Goal: Information Seeking & Learning: Learn about a topic

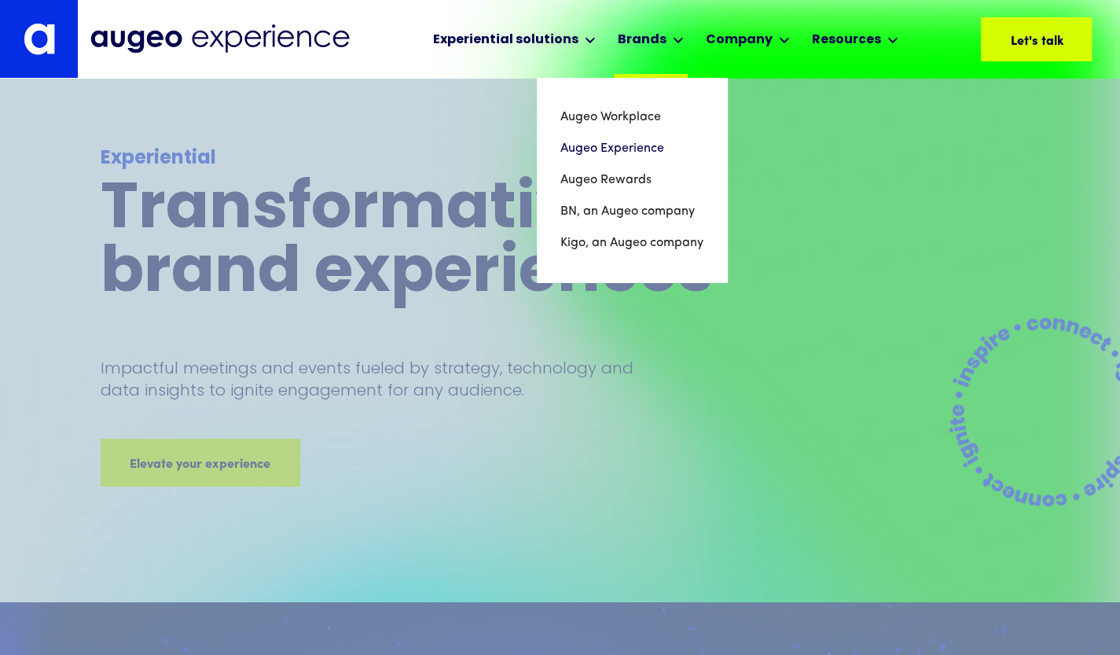
click at [657, 35] on div "Brands" at bounding box center [642, 40] width 49 height 19
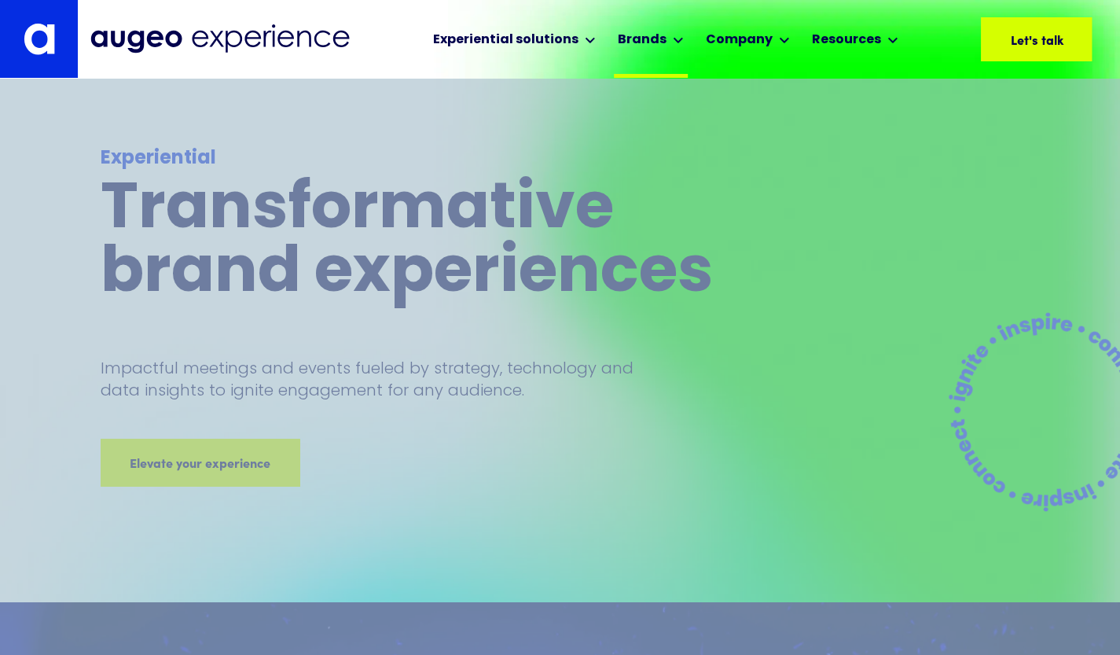
click at [657, 35] on div "Brands" at bounding box center [642, 40] width 49 height 19
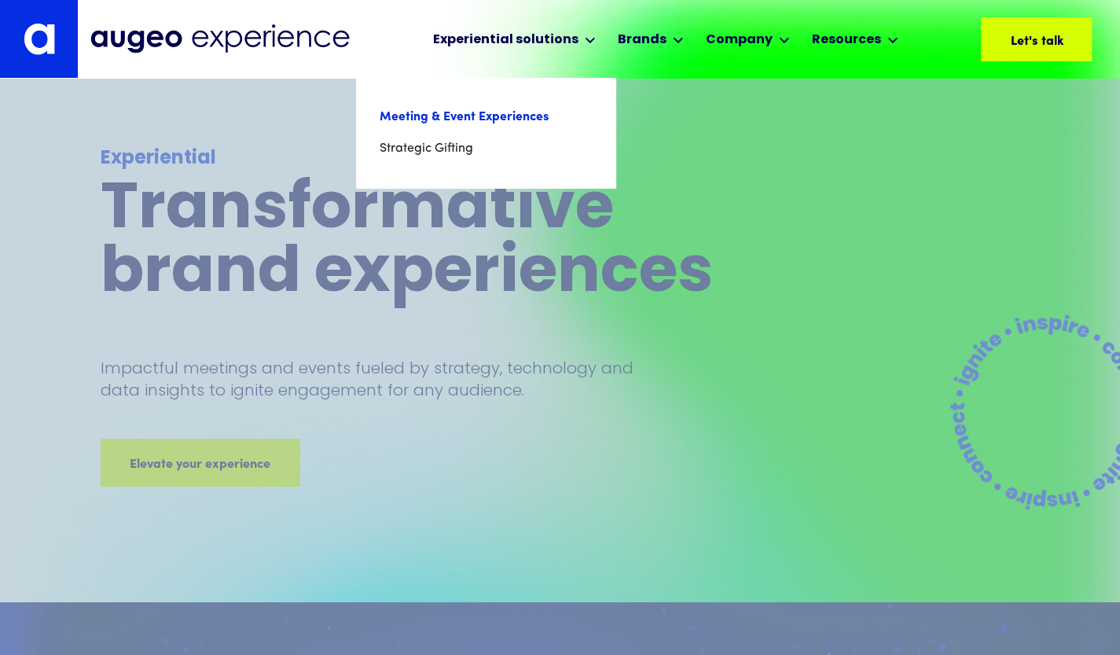
click at [499, 111] on link "Meeting & Event Experiences" at bounding box center [486, 116] width 212 height 31
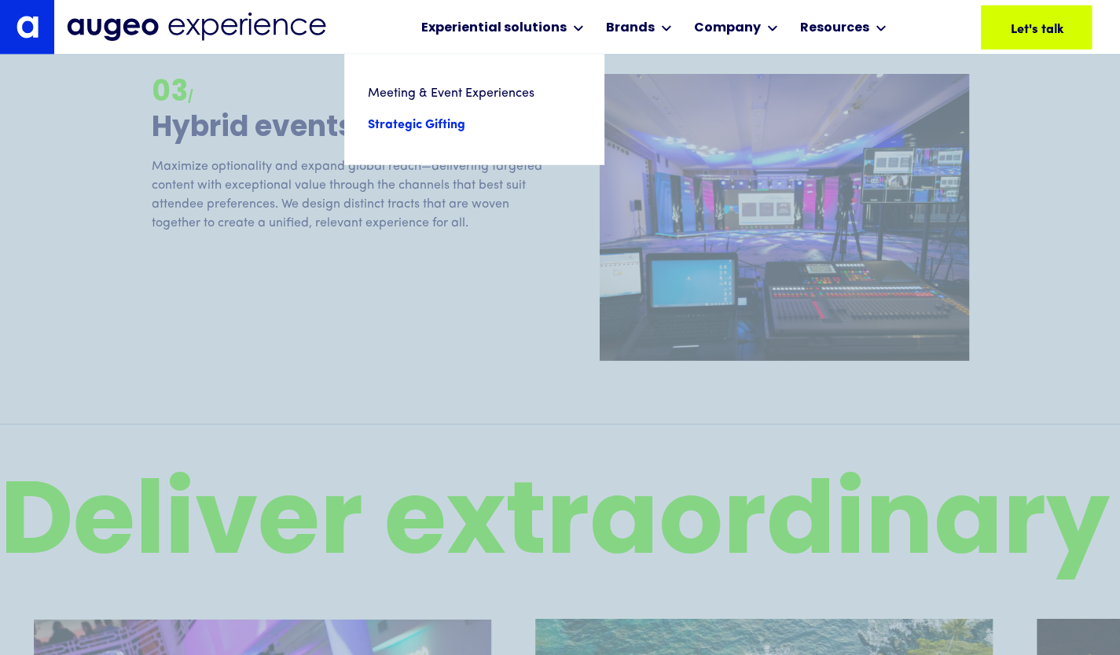
scroll to position [2554, 0]
click at [423, 127] on link "Strategic Gifting" at bounding box center [474, 124] width 212 height 31
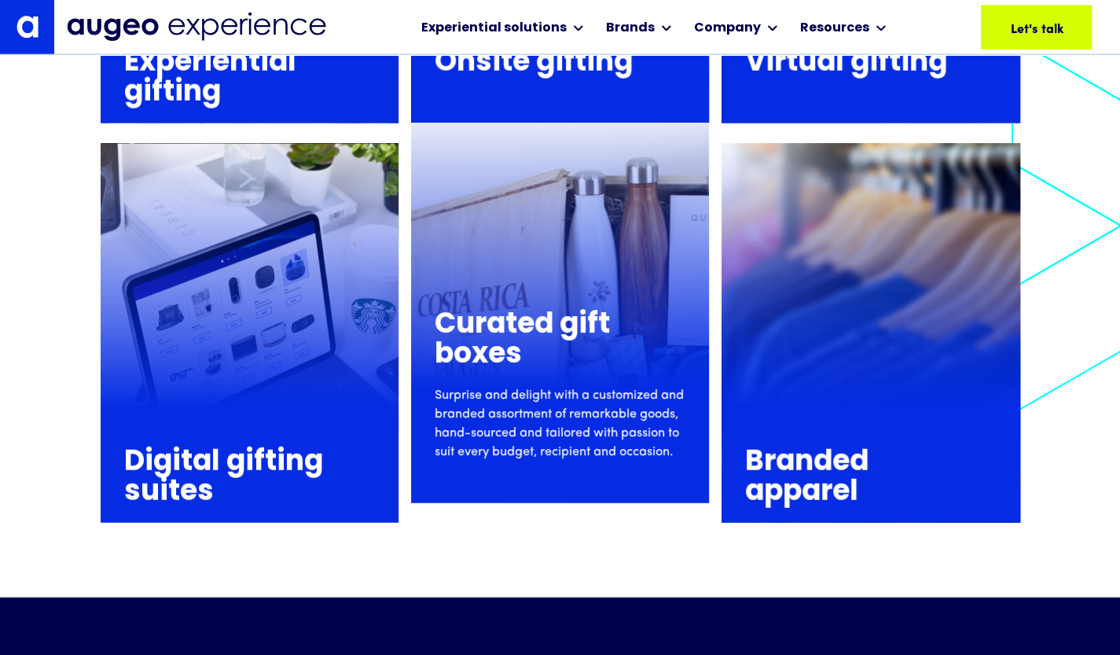
scroll to position [2066, 0]
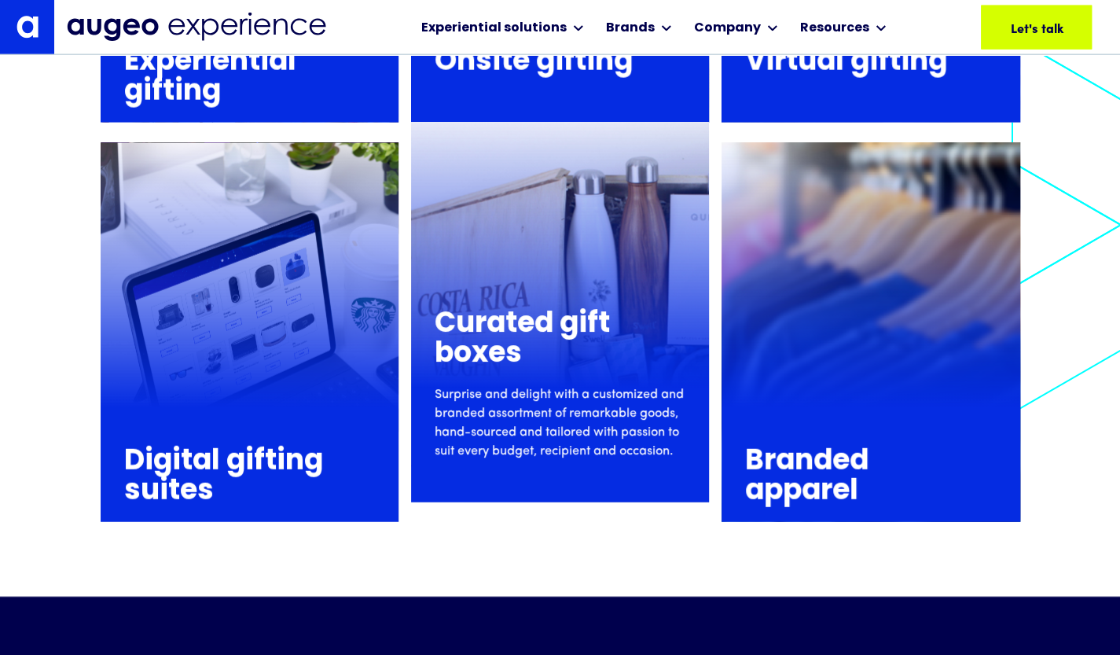
click at [542, 348] on h3 "Curated gift boxes" at bounding box center [553, 340] width 236 height 60
click at [542, 327] on h3 "Curated gift boxes" at bounding box center [553, 340] width 236 height 60
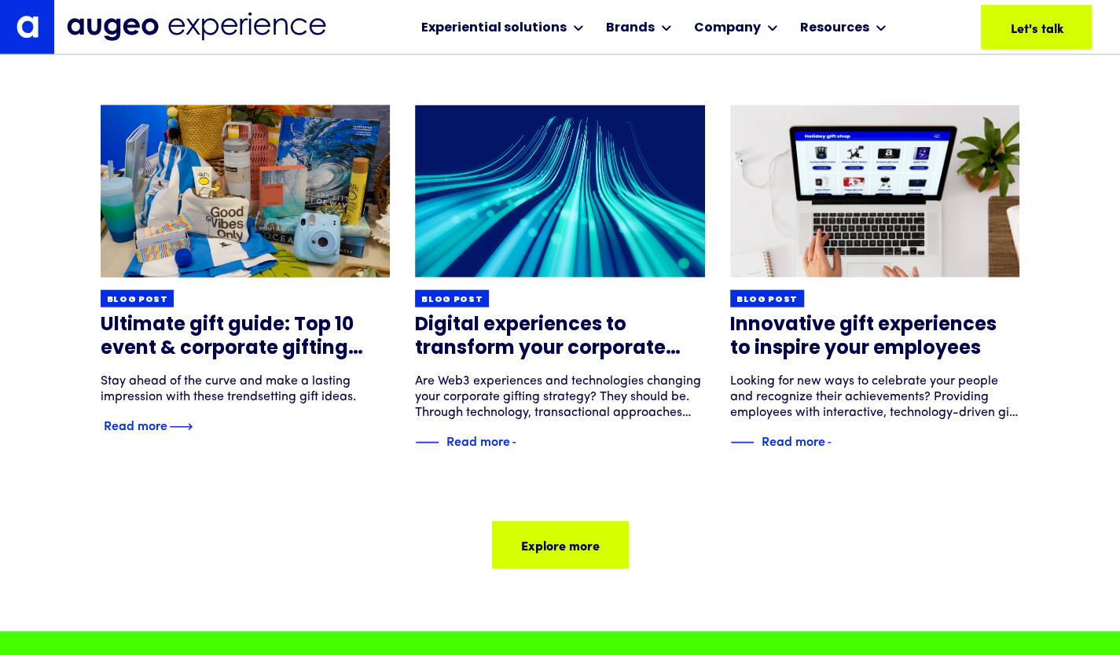
scroll to position [5184, 0]
click at [274, 351] on h3 "Ultimate gift guide: Top 10 event & corporate gifting trends" at bounding box center [246, 337] width 290 height 47
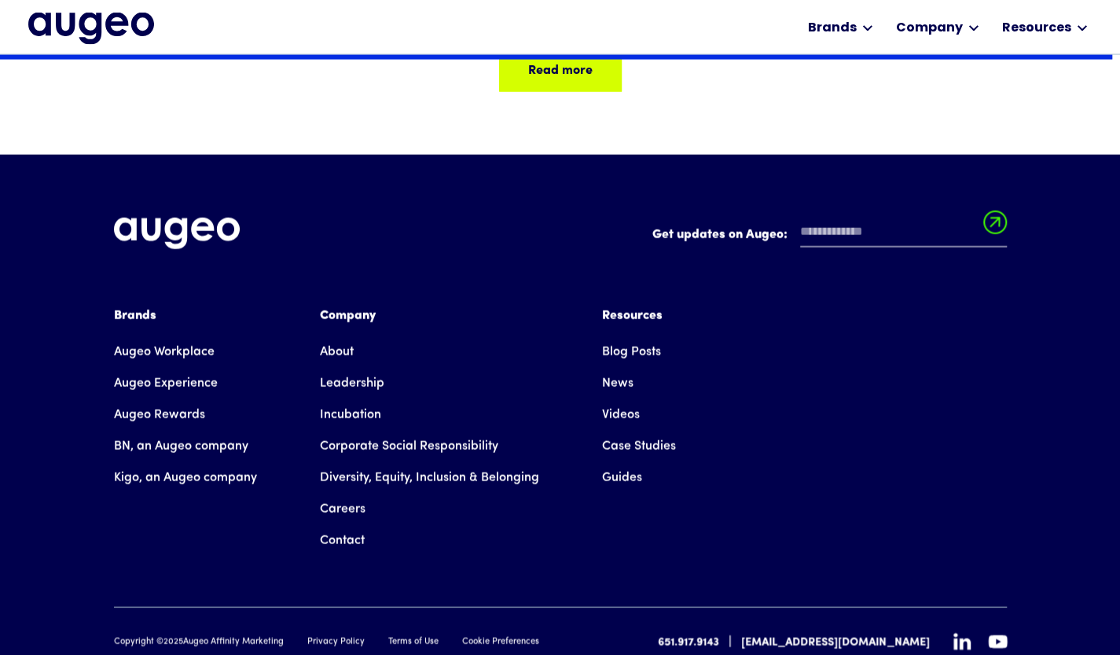
scroll to position [8531, 0]
click at [330, 354] on link "About" at bounding box center [337, 351] width 34 height 31
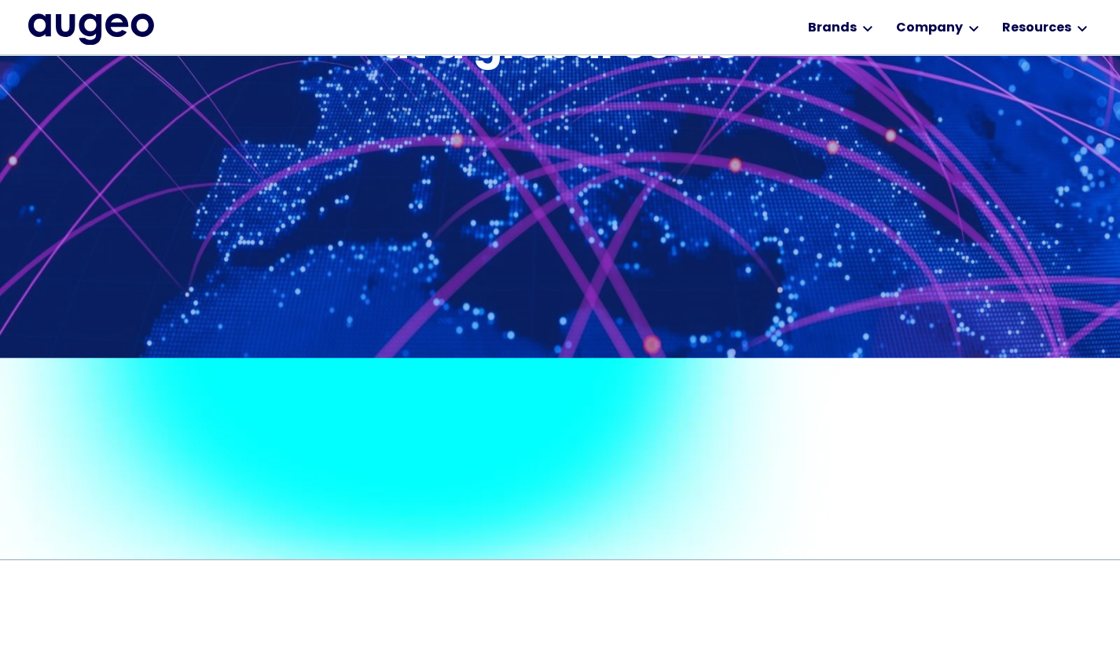
scroll to position [876, 0]
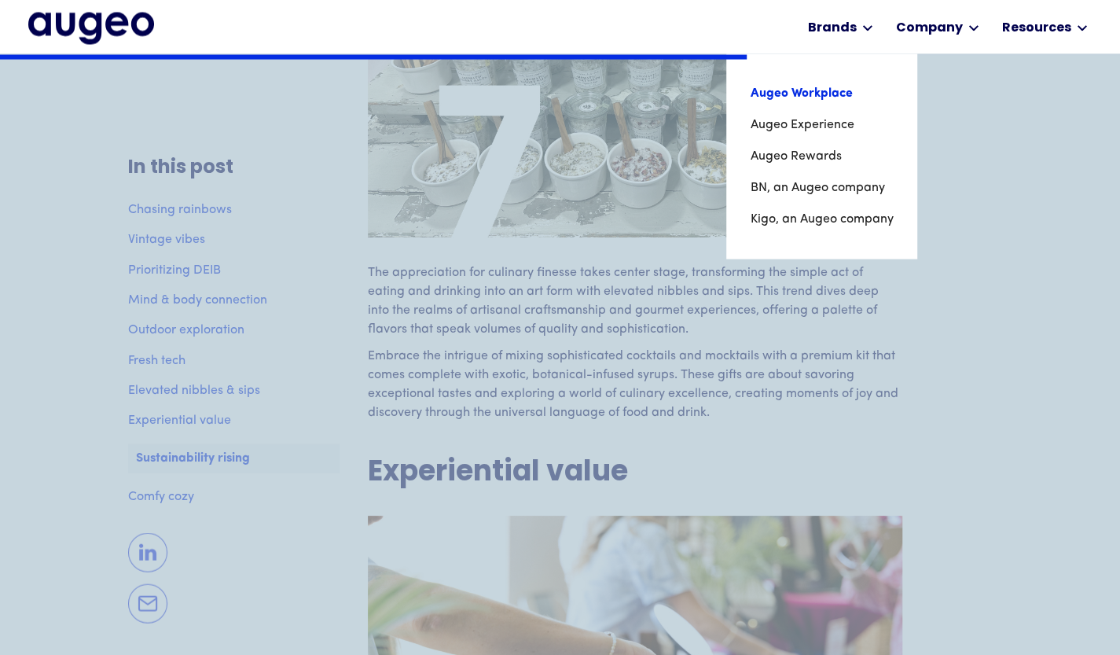
scroll to position [5131, 0]
click at [786, 127] on link "Augeo Experience" at bounding box center [821, 124] width 143 height 31
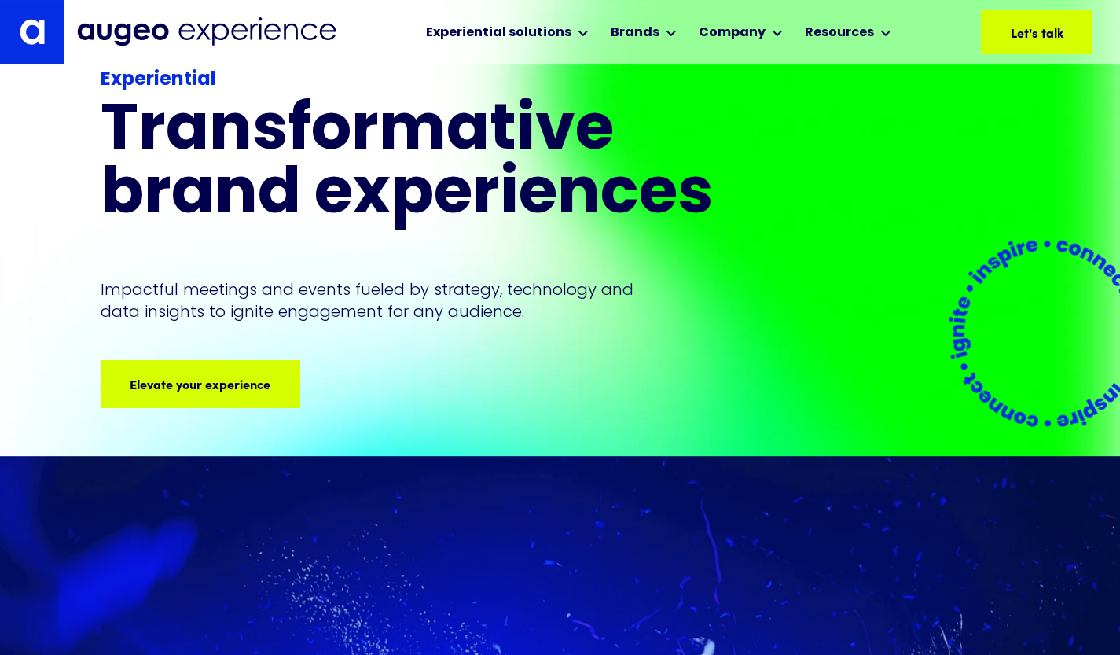
scroll to position [134, 0]
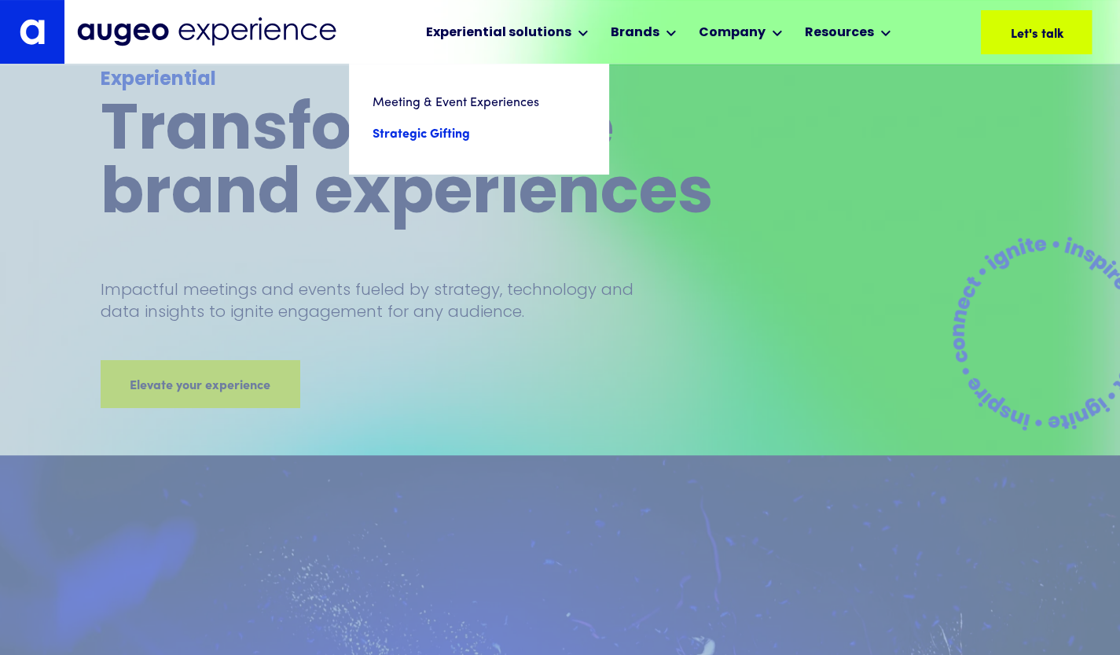
click at [446, 138] on link "Strategic Gifting" at bounding box center [479, 134] width 212 height 31
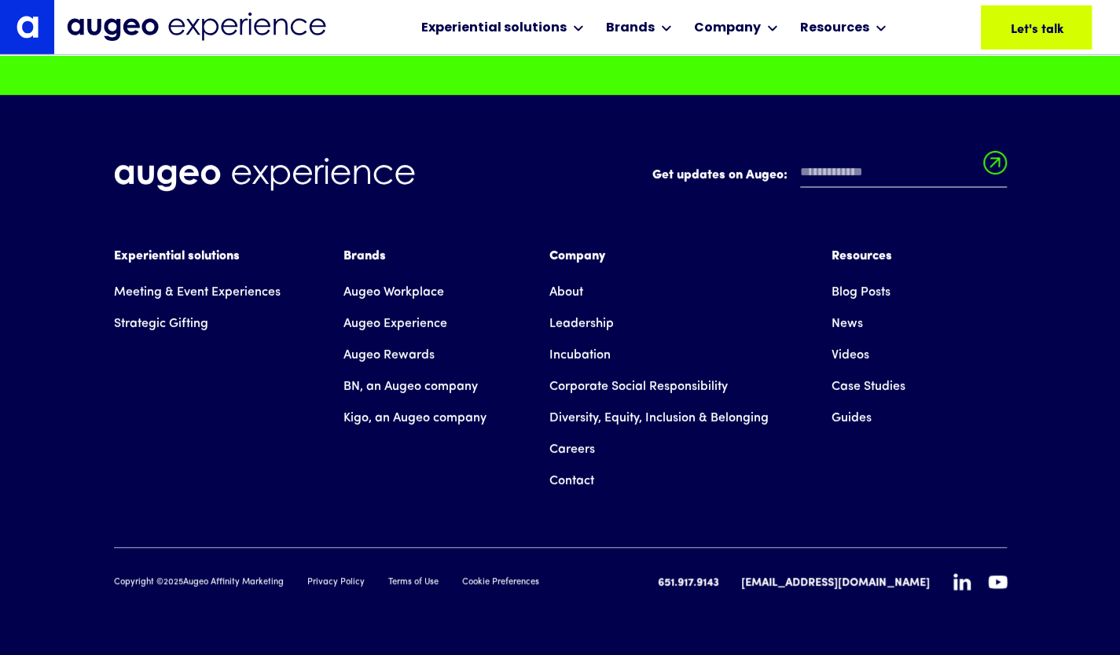
scroll to position [6100, 0]
click at [243, 417] on div "Experiential solutions Meeting & Event Experiences Strategic Gifting Brands Aug…" at bounding box center [560, 372] width 893 height 250
click at [193, 290] on link "Meeting & Event Experiences" at bounding box center [197, 292] width 167 height 31
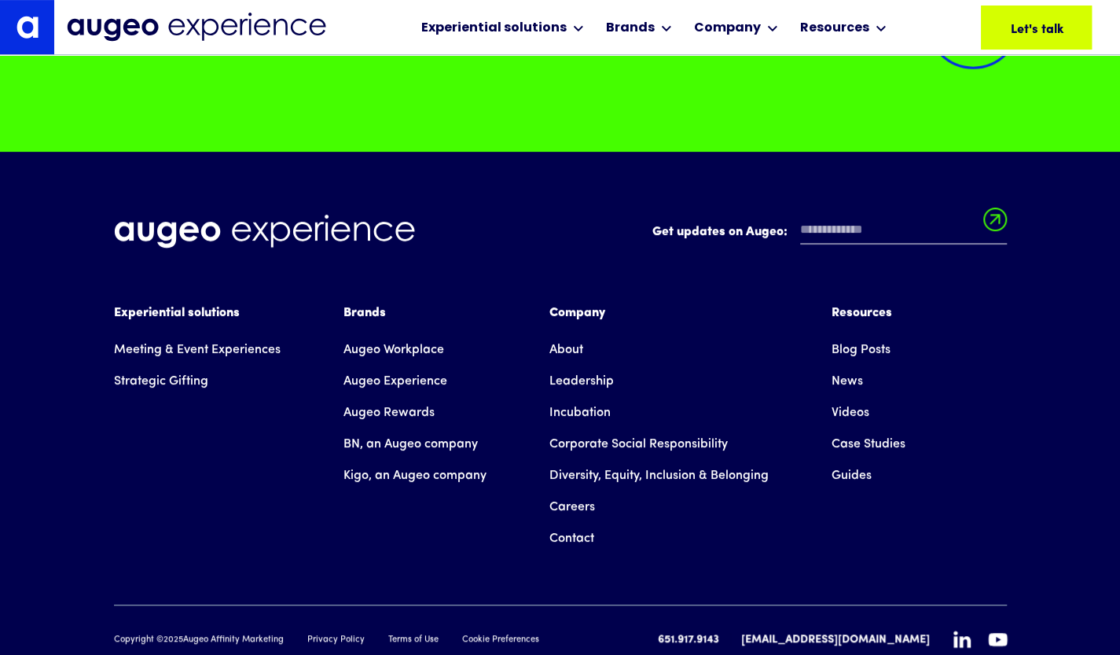
scroll to position [13682, 0]
